Goal: Transaction & Acquisition: Purchase product/service

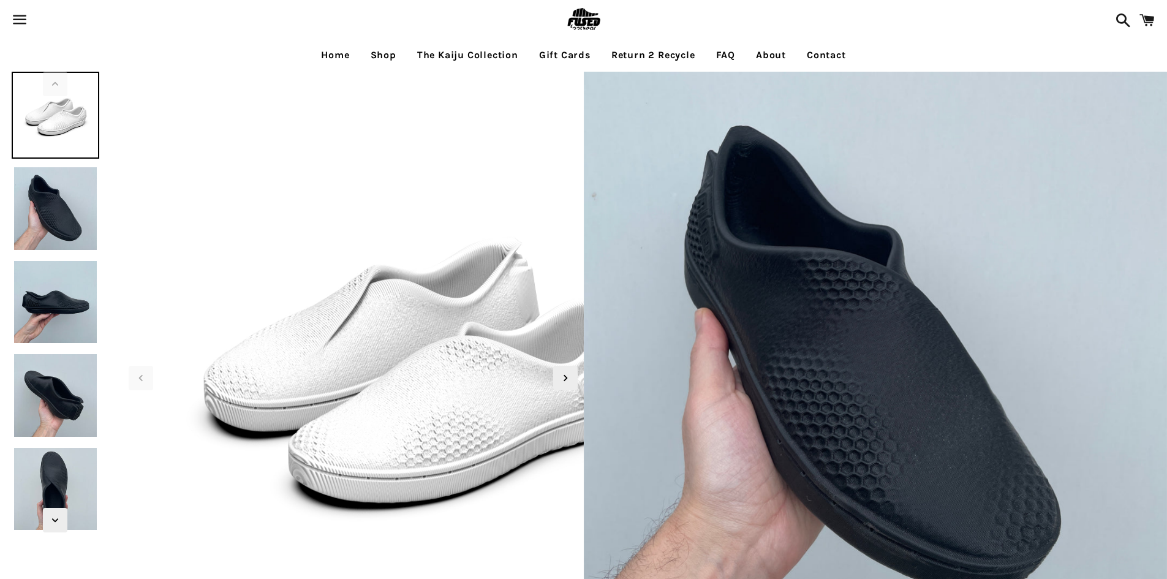
select select "**********"
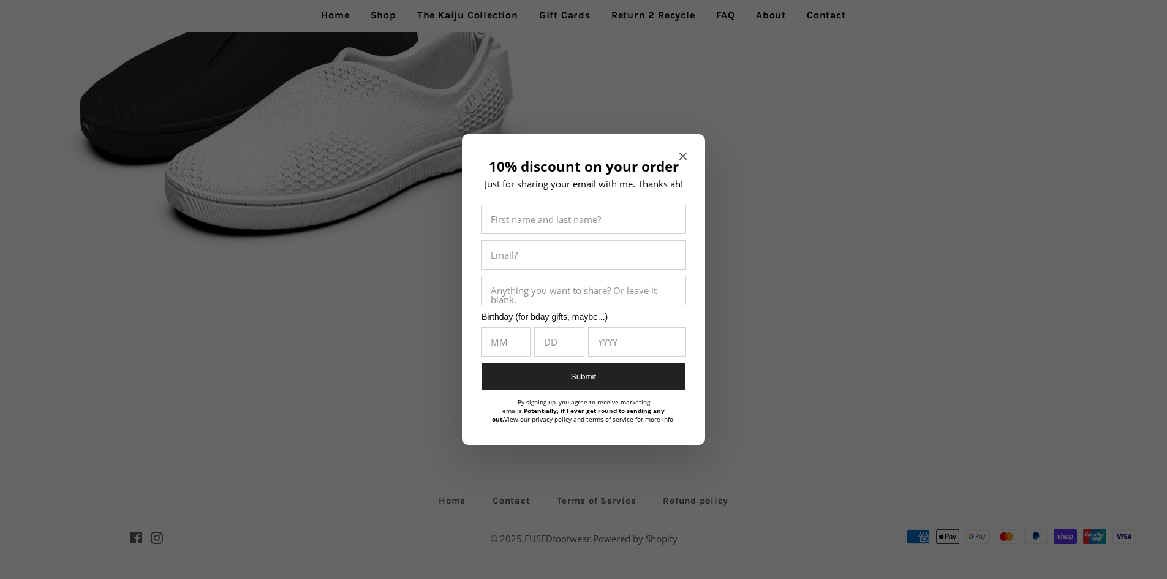
scroll to position [5767, 0]
click at [385, 20] on div at bounding box center [583, 289] width 1167 height 579
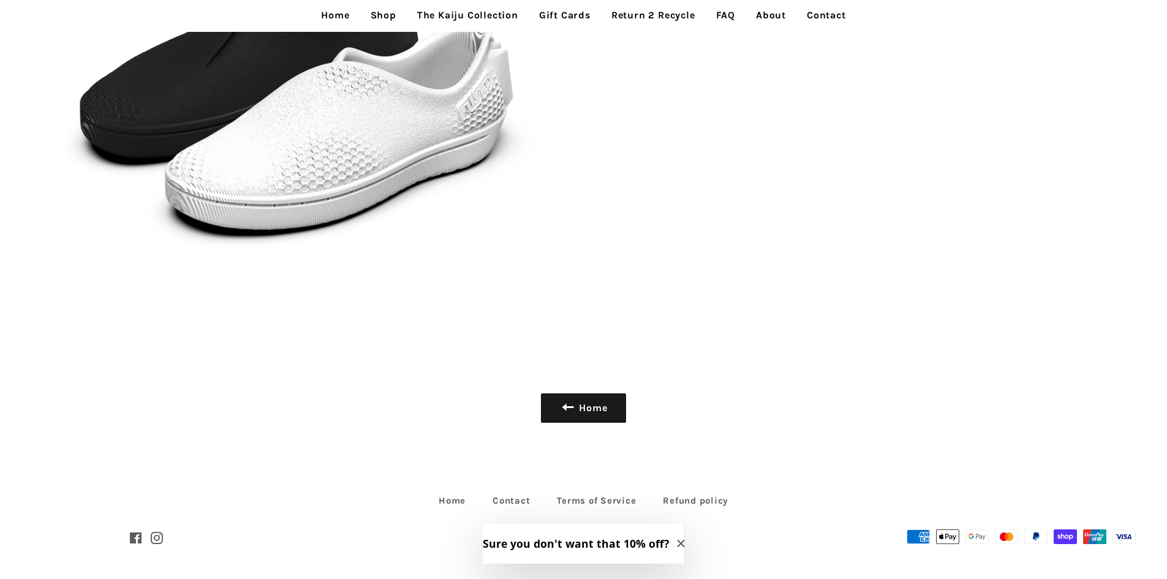
click at [639, 1] on link "Return 2 Recycle" at bounding box center [653, 15] width 102 height 31
